Goal: Information Seeking & Learning: Learn about a topic

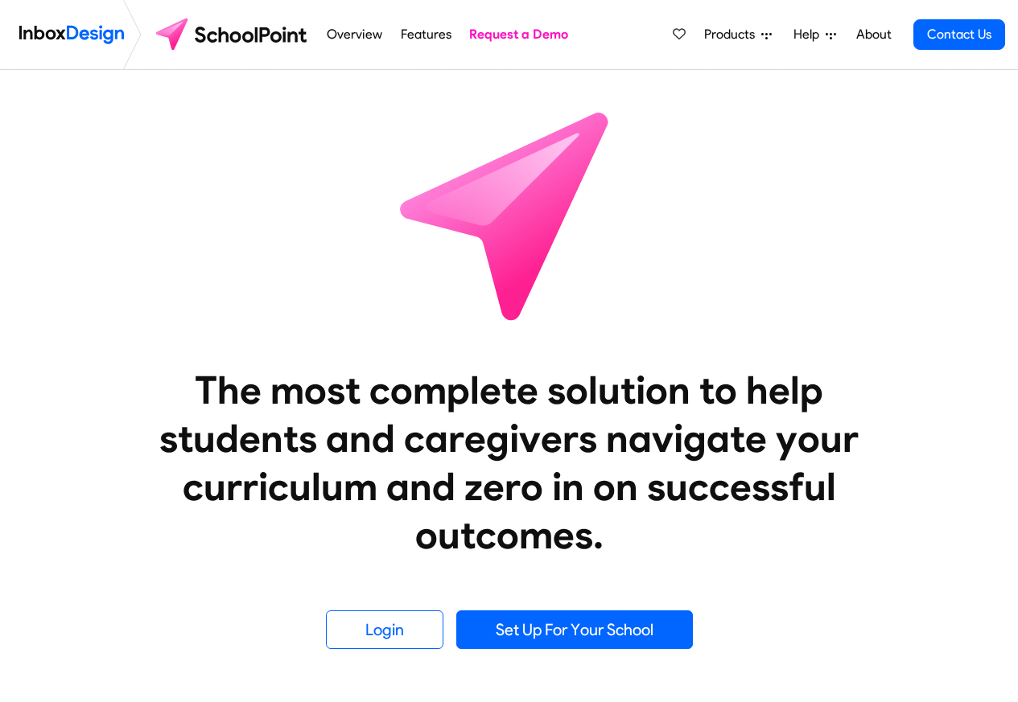
click at [725, 37] on span "Products" at bounding box center [732, 34] width 57 height 19
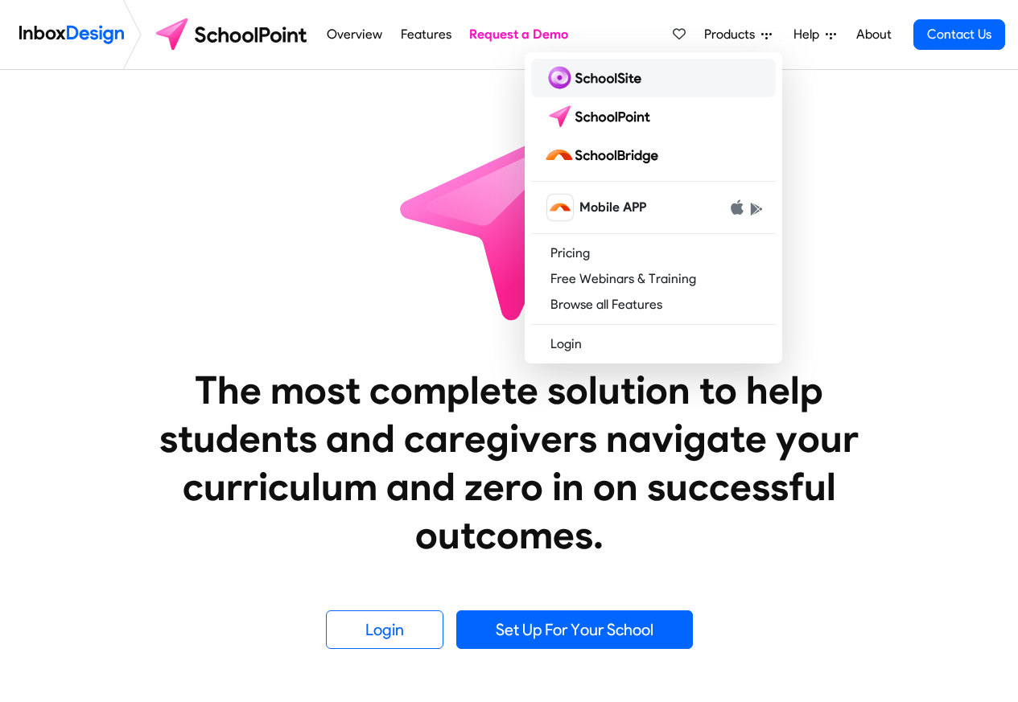
click at [593, 77] on img at bounding box center [596, 78] width 104 height 26
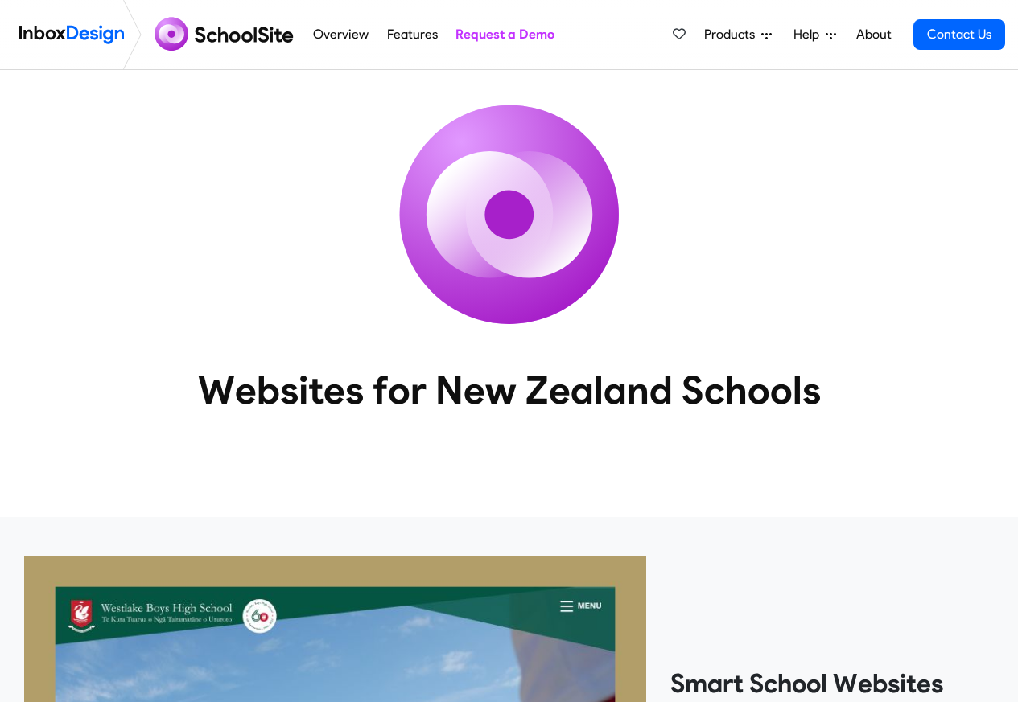
click at [735, 103] on div "Websites for New Zealand Schools" at bounding box center [509, 268] width 1018 height 396
click at [724, 35] on span "Products" at bounding box center [732, 34] width 57 height 19
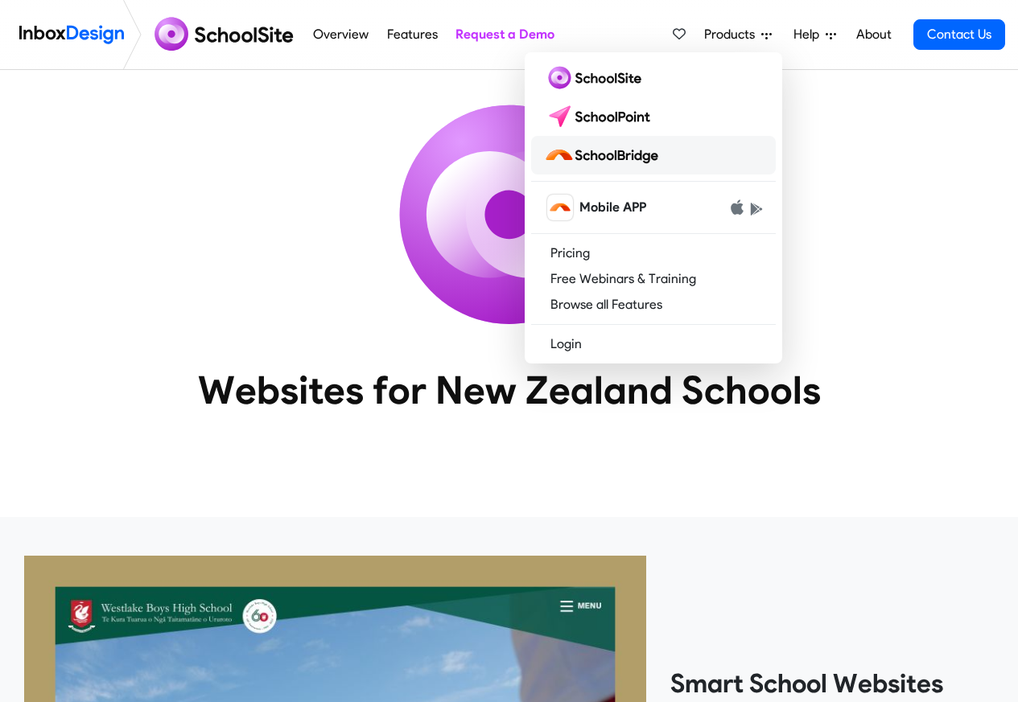
click at [625, 153] on img at bounding box center [604, 155] width 121 height 26
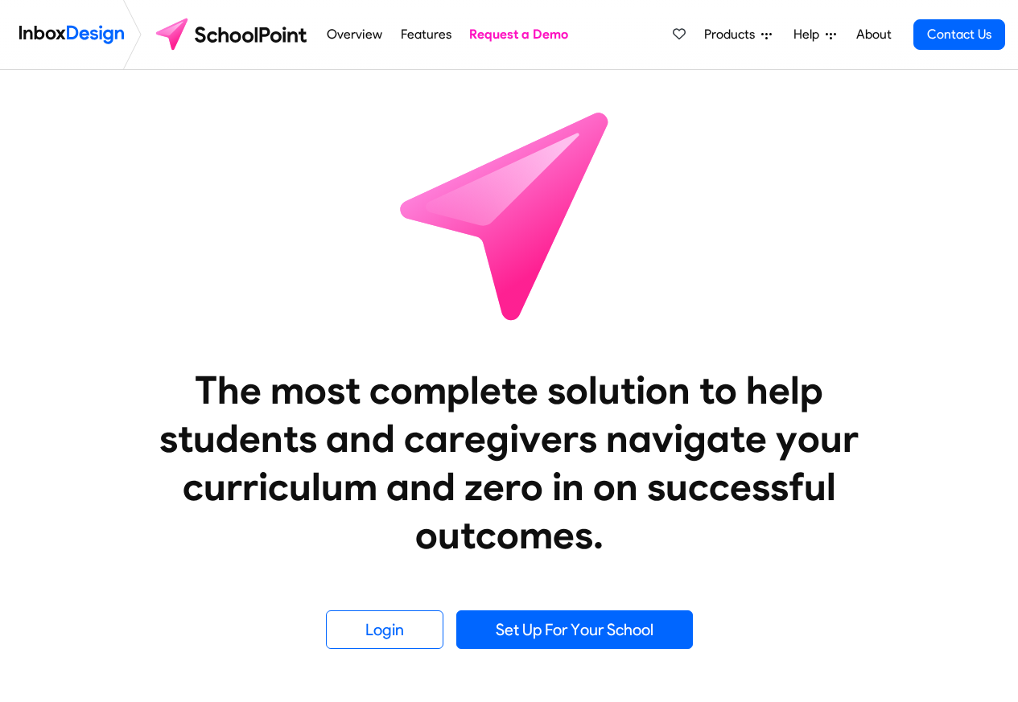
click at [846, 35] on li "Help Support Portal Email Support Online Chat [GEOGRAPHIC_DATA] 07 281 1600 [GE…" at bounding box center [814, 35] width 64 height 32
click at [854, 35] on link "About" at bounding box center [873, 35] width 44 height 32
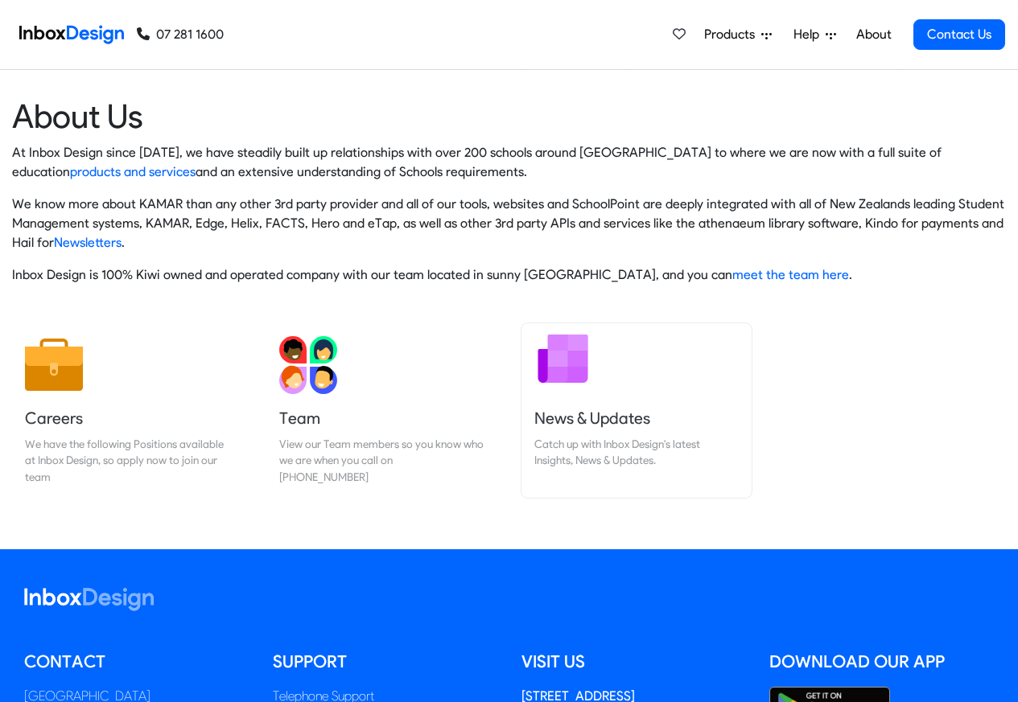
click at [556, 381] on img at bounding box center [563, 359] width 58 height 58
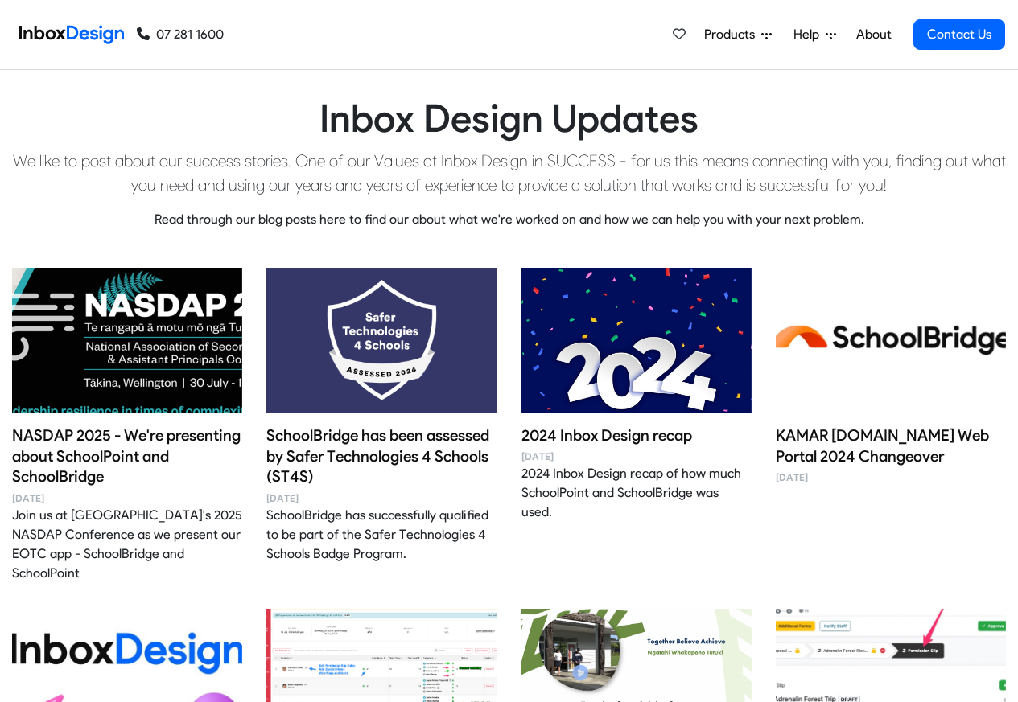
click at [720, 35] on span "Products" at bounding box center [732, 34] width 57 height 19
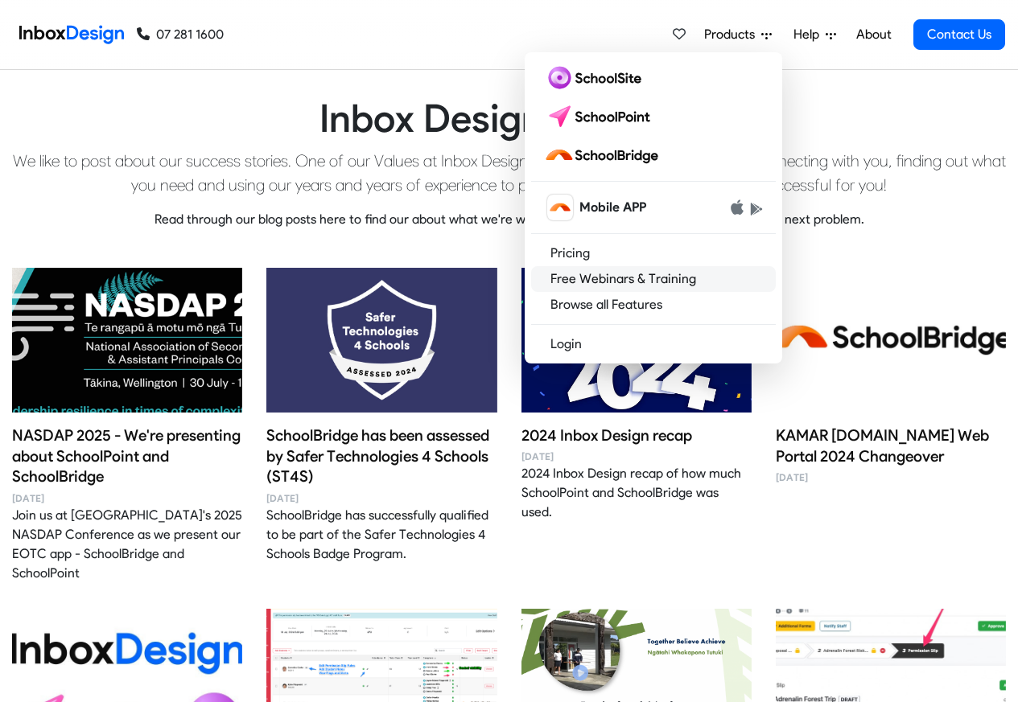
click at [598, 278] on link "Free Webinars & Training" at bounding box center [653, 279] width 245 height 26
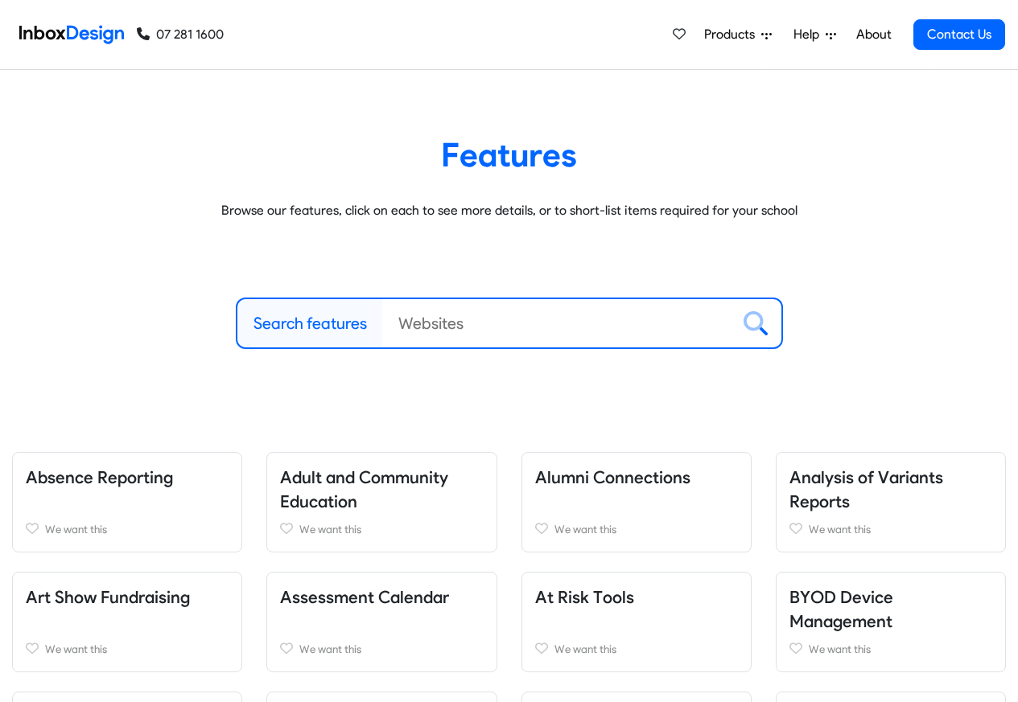
click at [307, 322] on label "Search features" at bounding box center [309, 323] width 113 height 24
click at [382, 322] on input "Search features" at bounding box center [556, 323] width 348 height 48
paste input "bespoke"
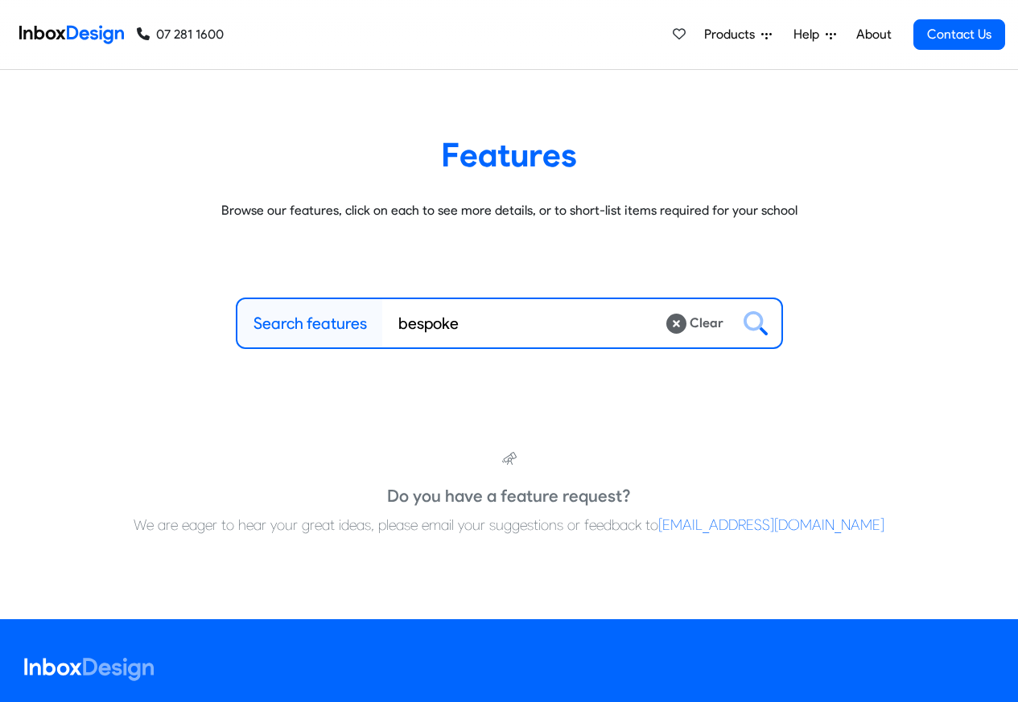
type input "bespoke"
